Goal: Task Accomplishment & Management: Manage account settings

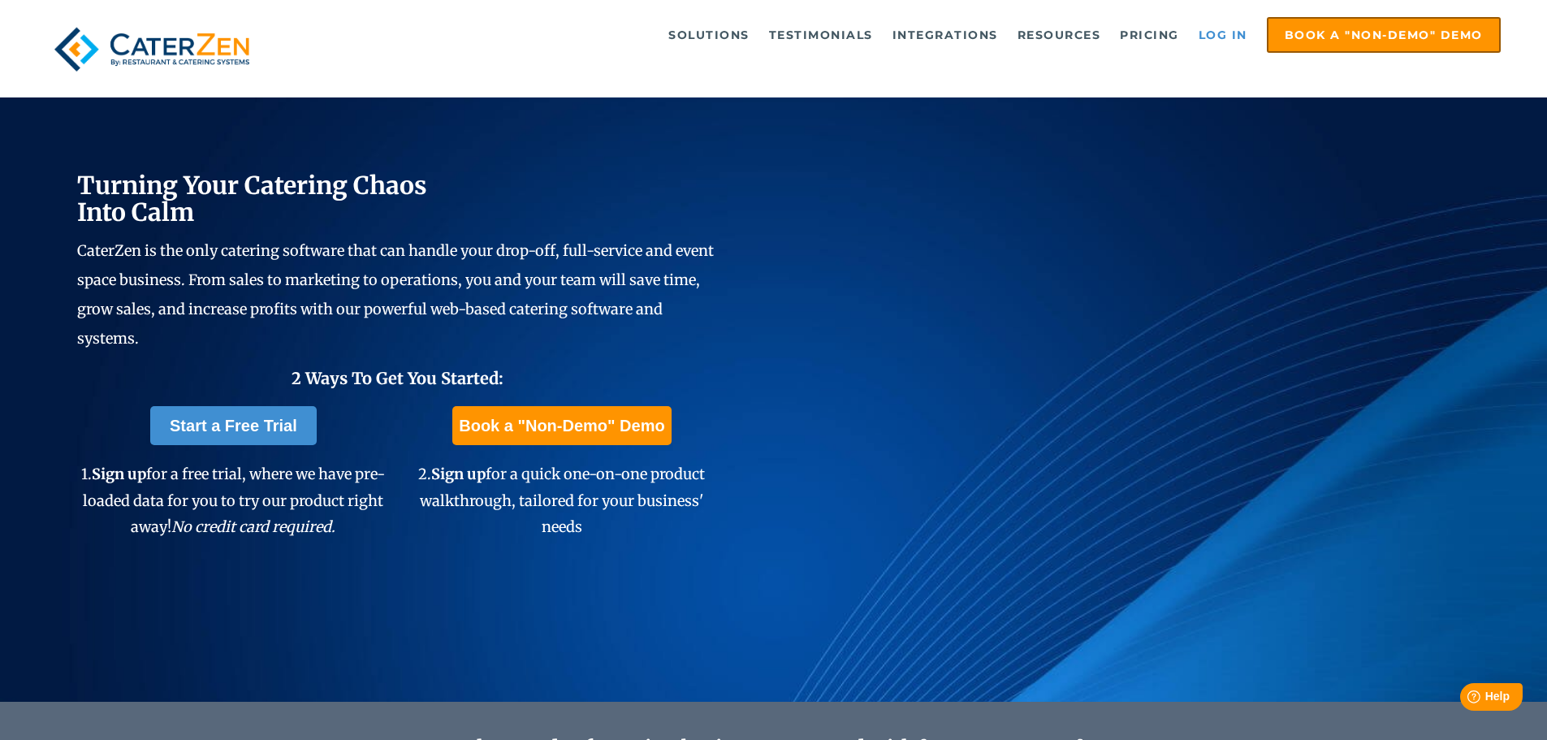
click at [1220, 41] on link "Log in" at bounding box center [1222, 35] width 65 height 32
click at [1239, 31] on link "Log in" at bounding box center [1222, 35] width 65 height 32
click at [1218, 37] on link "Log in" at bounding box center [1222, 35] width 65 height 32
